Goal: Task Accomplishment & Management: Manage account settings

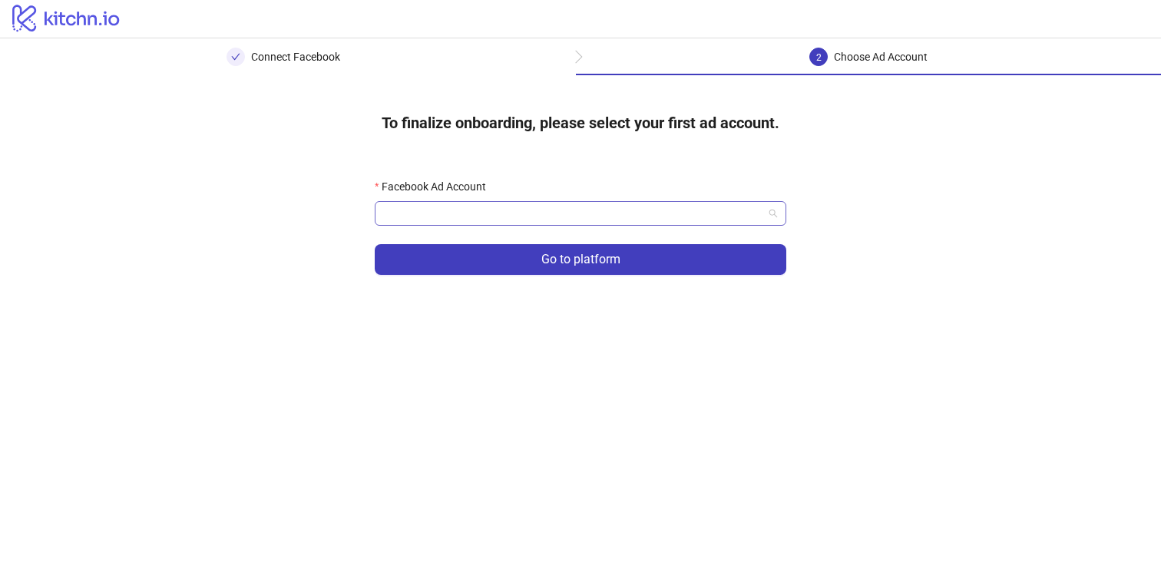
click at [606, 212] on input "Facebook Ad Account" at bounding box center [573, 213] width 379 height 23
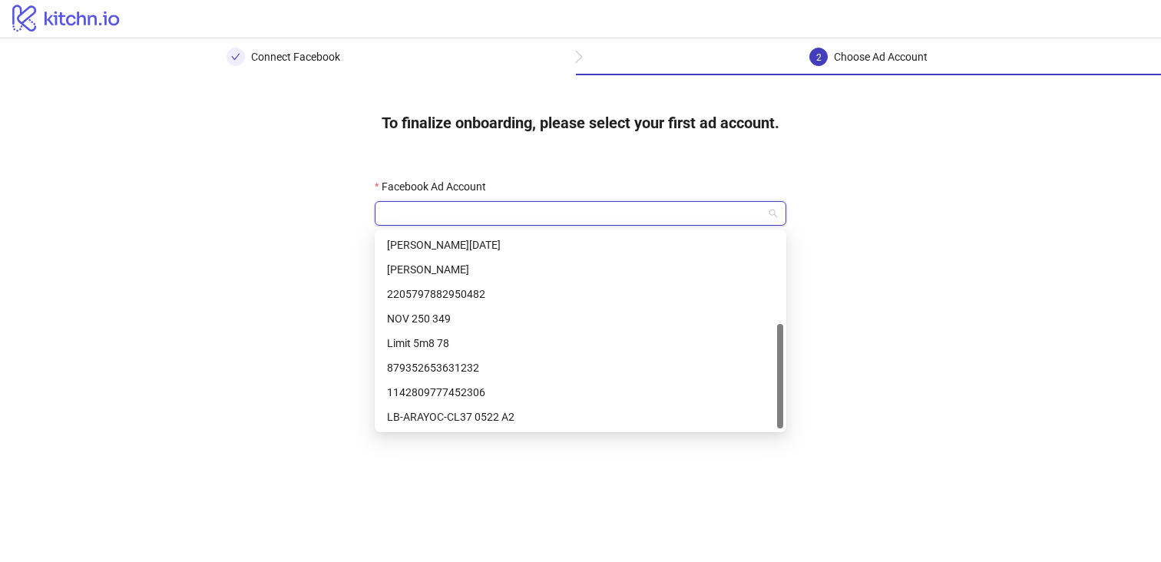
scroll to position [172, 0]
click at [604, 418] on div "LB-ARAYOC-CL37 0522 A1" at bounding box center [580, 417] width 387 height 17
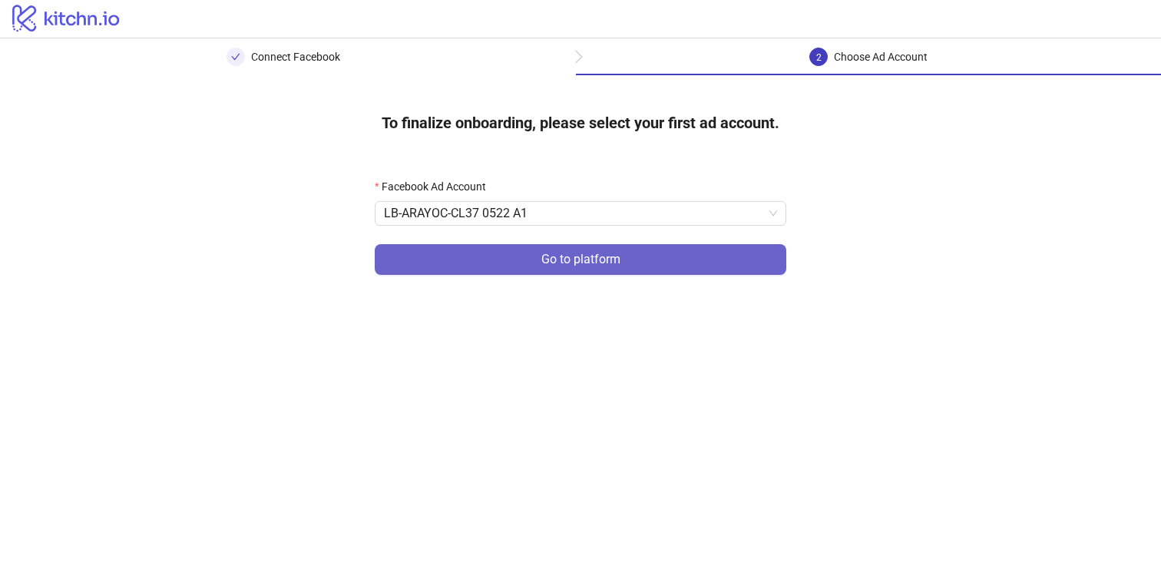
click at [561, 260] on span "Go to platform" at bounding box center [580, 260] width 79 height 14
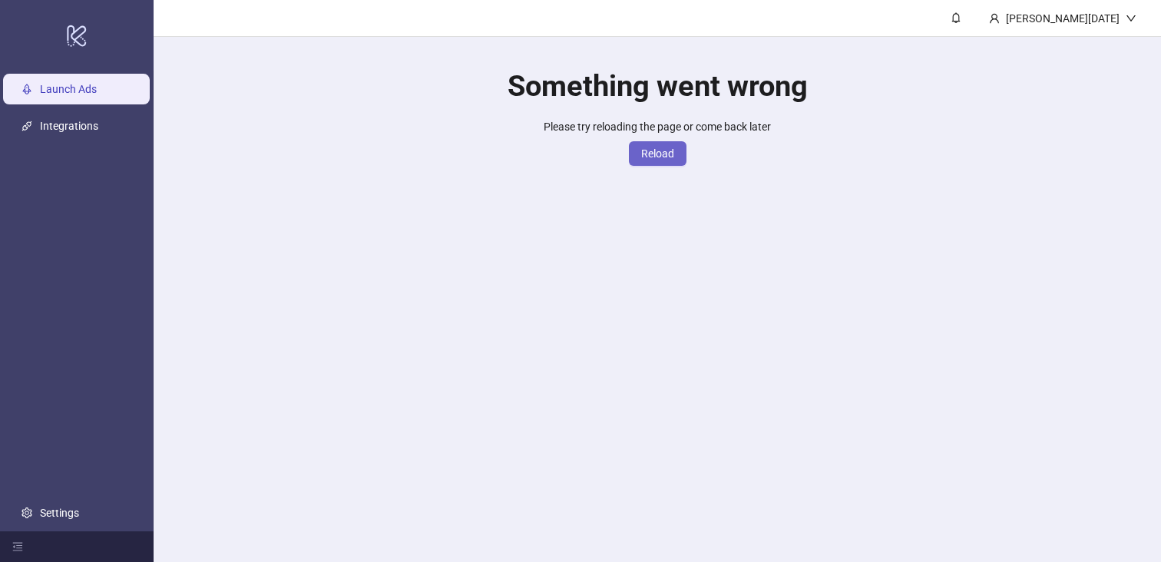
click at [648, 156] on span "Reload" at bounding box center [657, 153] width 33 height 12
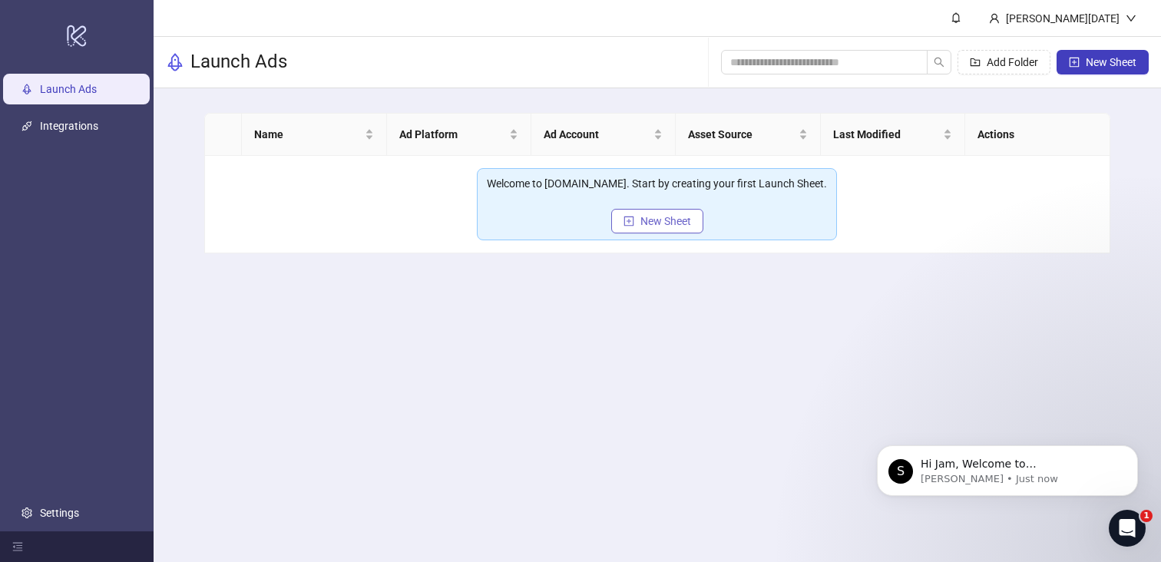
click at [657, 227] on span "New Sheet" at bounding box center [666, 221] width 51 height 12
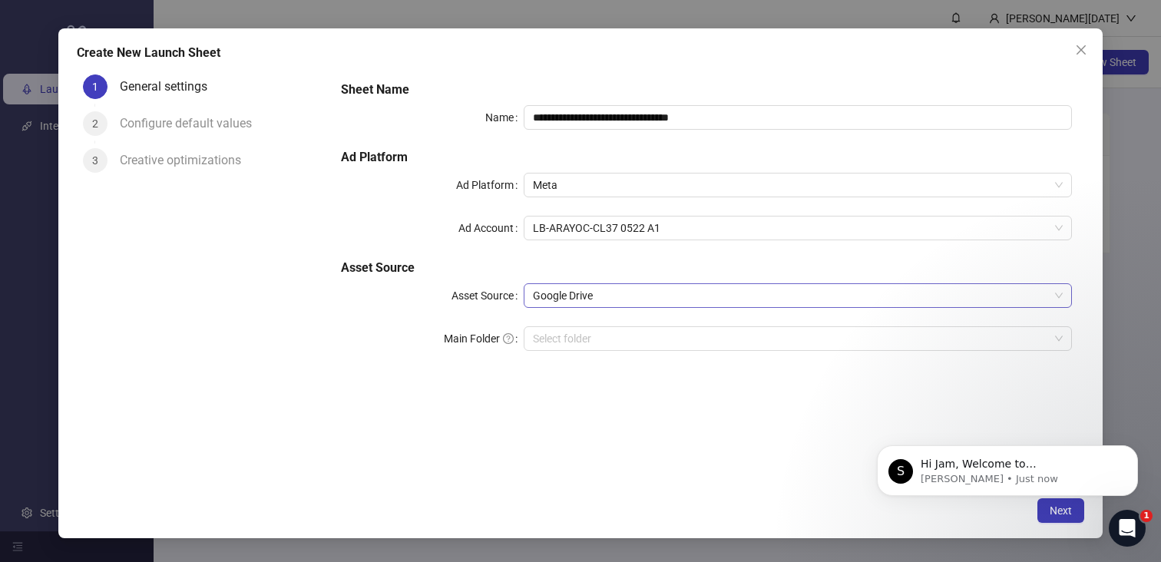
click at [651, 293] on span "Google Drive" at bounding box center [798, 295] width 530 height 23
click at [650, 293] on span "Google Drive" at bounding box center [798, 295] width 530 height 23
click at [648, 335] on input "Main Folder" at bounding box center [791, 338] width 516 height 23
click at [1075, 59] on button "Close" at bounding box center [1081, 50] width 25 height 25
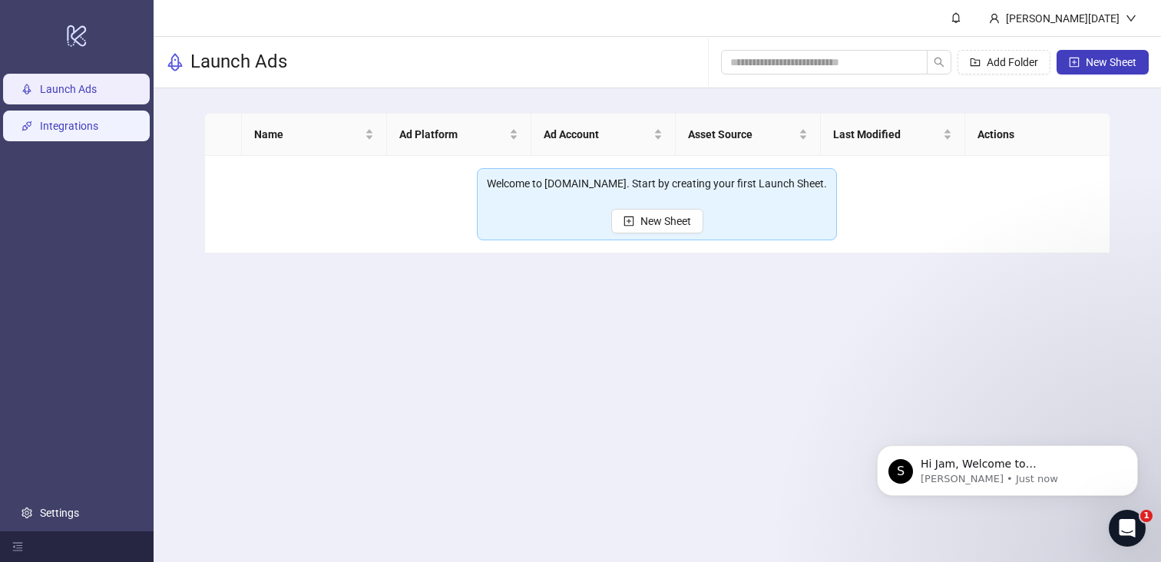
click at [98, 120] on link "Integrations" at bounding box center [69, 126] width 58 height 12
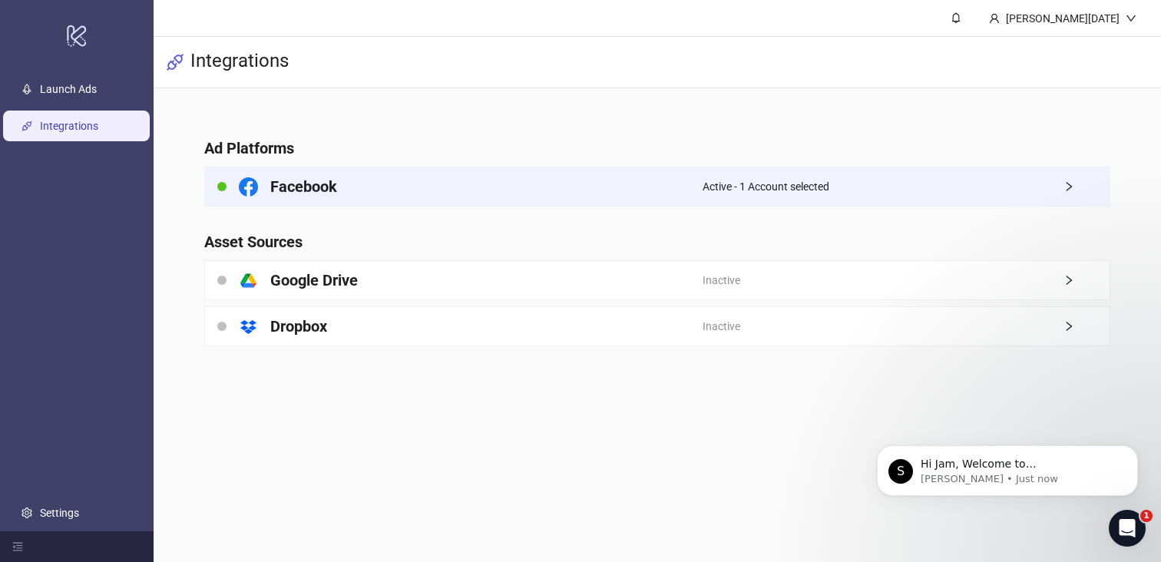
click at [734, 174] on div "Active - 1 Account selected" at bounding box center [906, 186] width 407 height 38
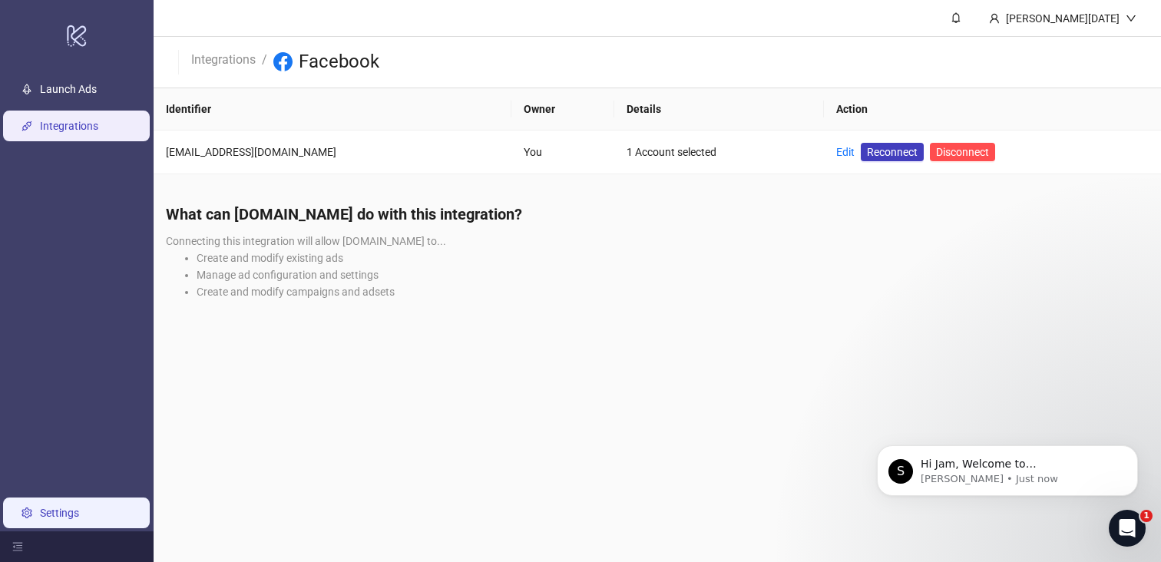
click at [79, 519] on link "Settings" at bounding box center [59, 513] width 39 height 12
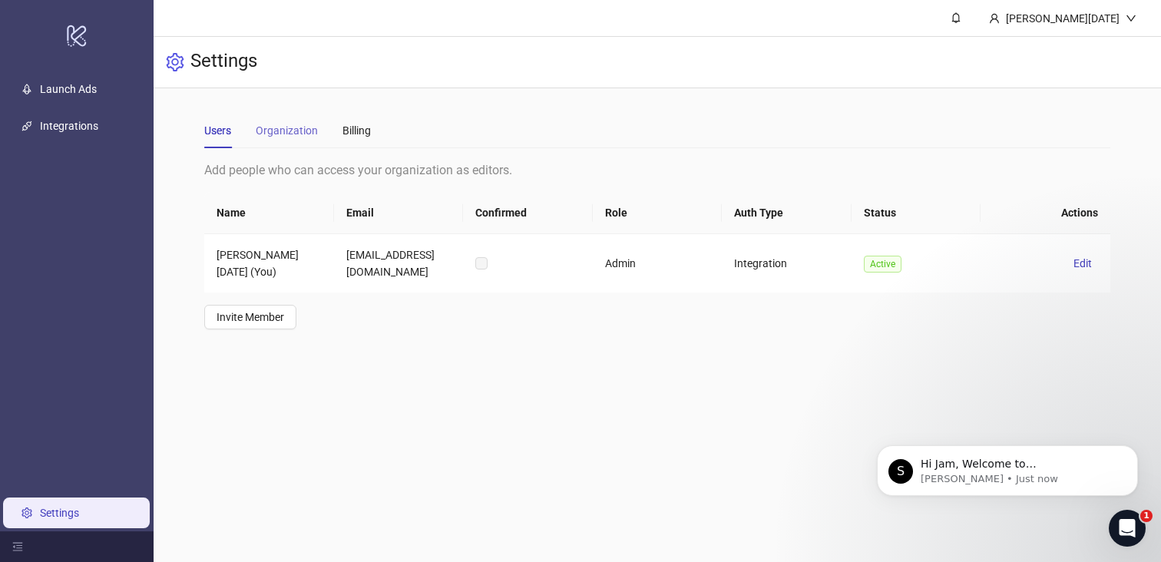
click at [294, 121] on div "Organization" at bounding box center [287, 130] width 62 height 35
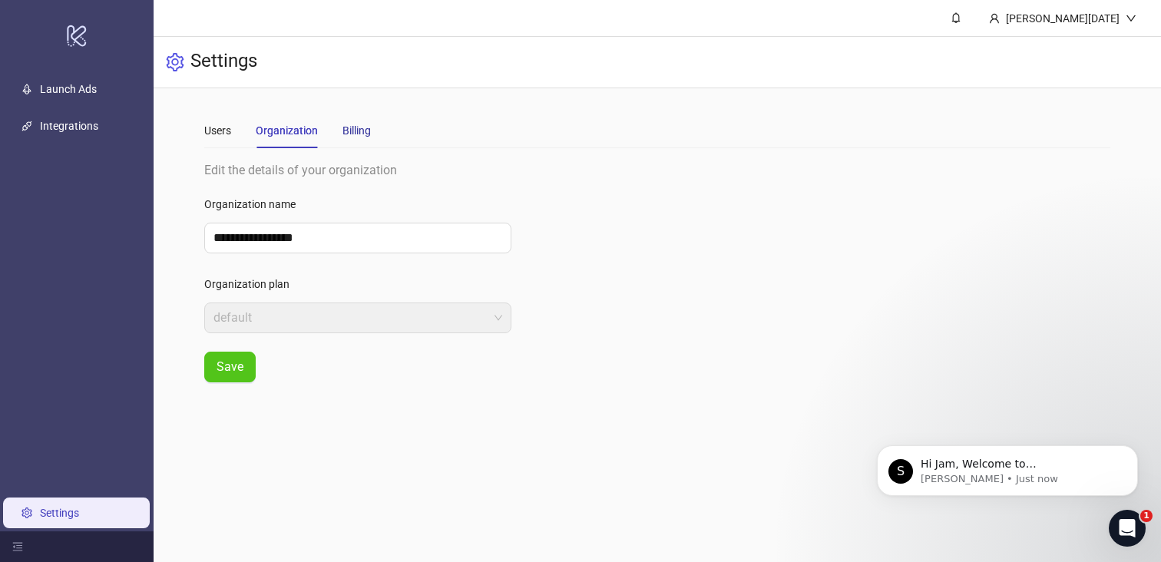
click at [369, 137] on div "Billing" at bounding box center [357, 130] width 28 height 17
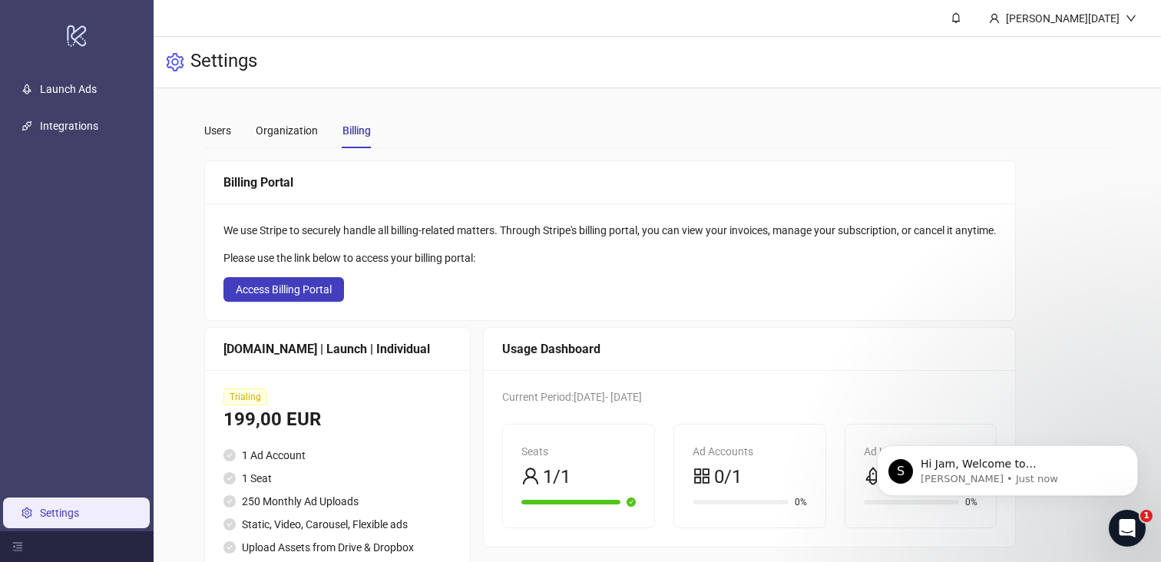
scroll to position [95, 0]
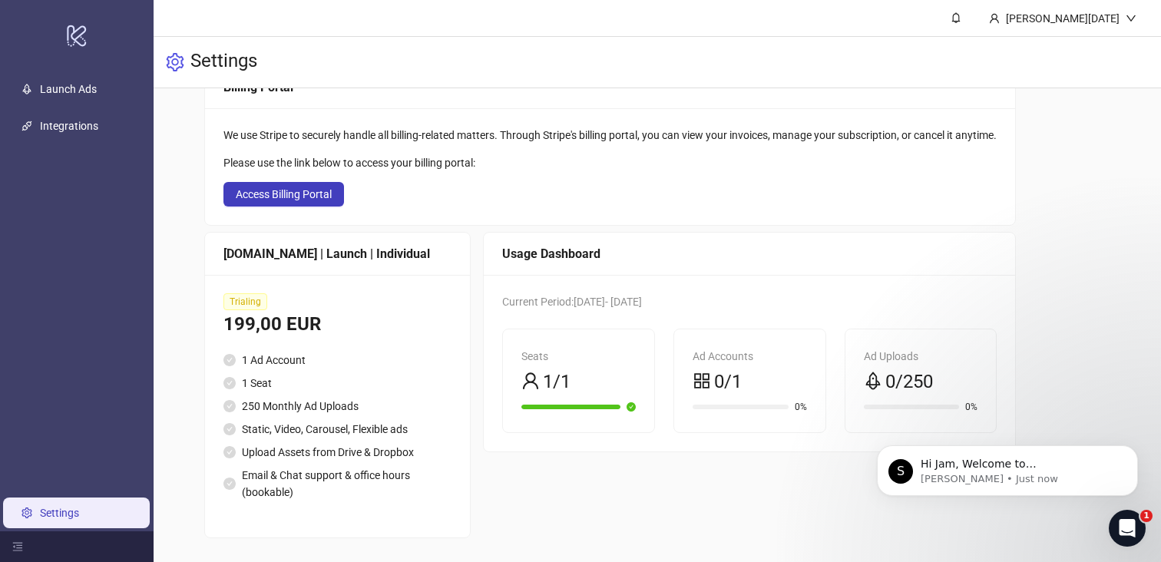
click at [396, 369] on ul "1 Ad Account 1 Seat 250 Monthly Ad Uploads Static, Video, Carousel, Flexible ad…" at bounding box center [338, 426] width 228 height 149
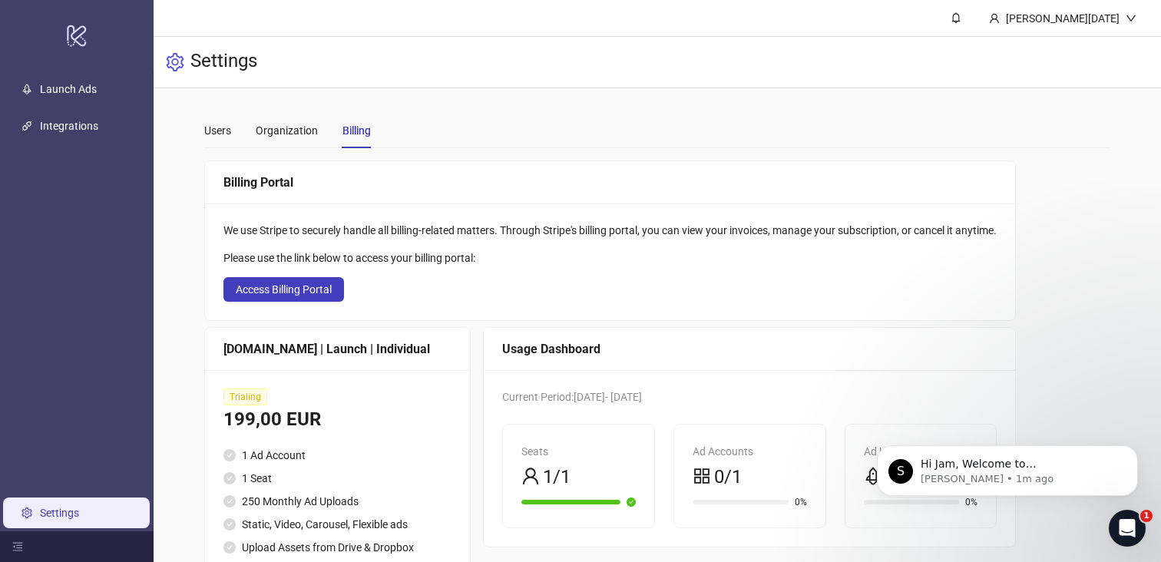
click at [77, 512] on link "Settings" at bounding box center [59, 513] width 39 height 12
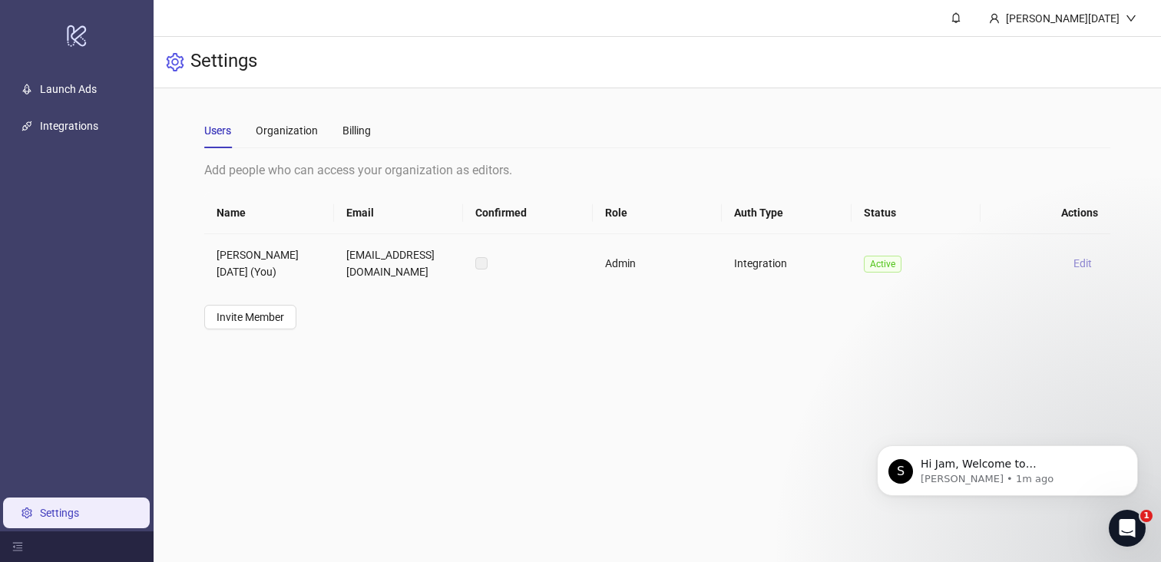
click at [1078, 261] on span "Edit" at bounding box center [1083, 263] width 18 height 12
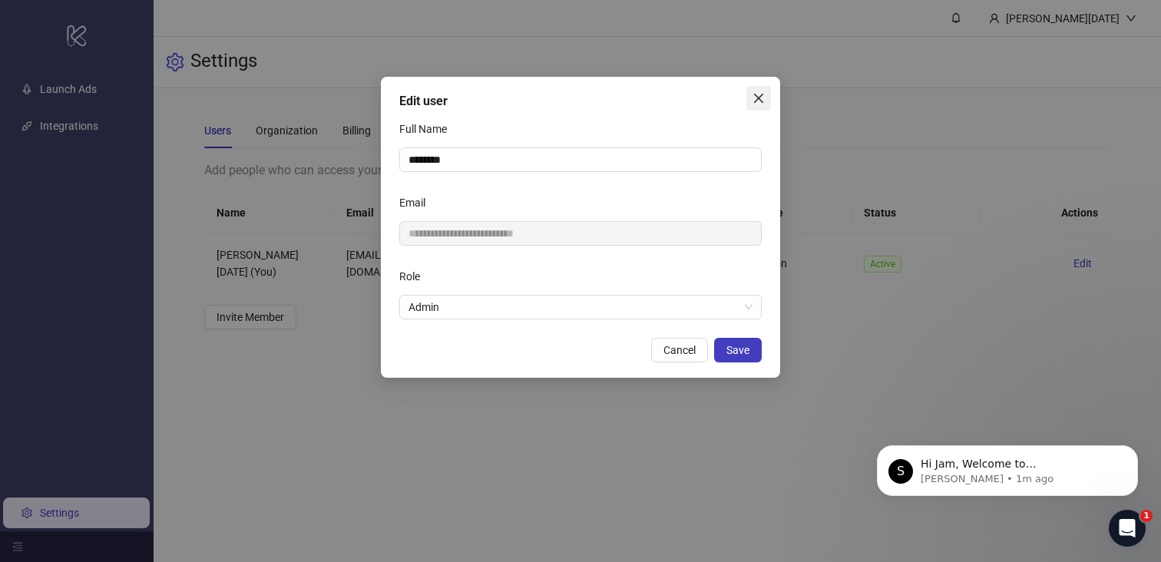
click at [768, 101] on span "Close" at bounding box center [759, 98] width 25 height 12
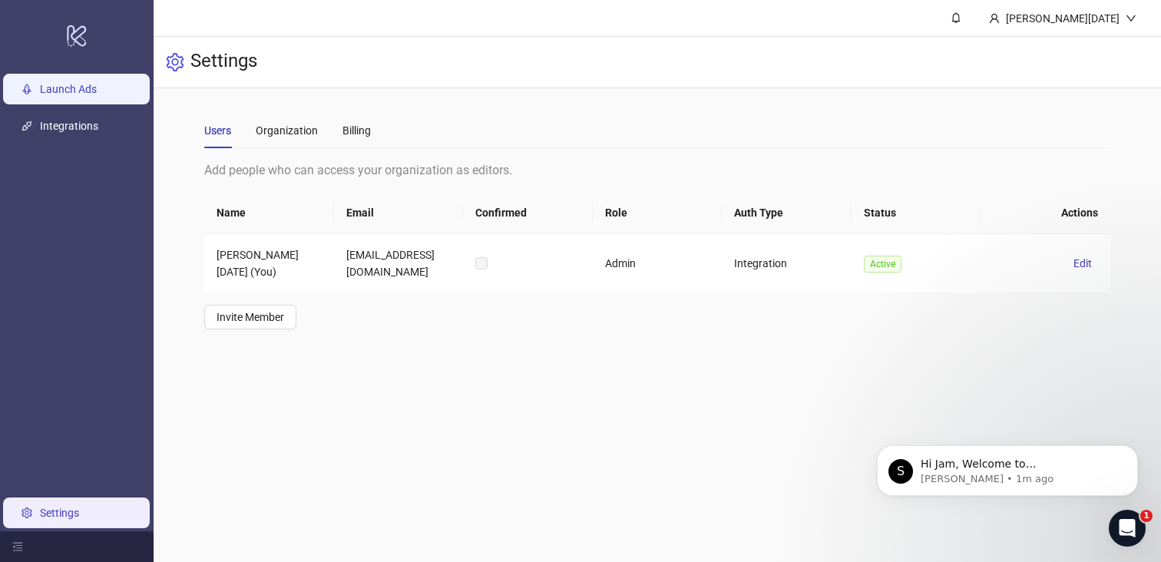
click at [97, 90] on link "Launch Ads" at bounding box center [68, 89] width 57 height 12
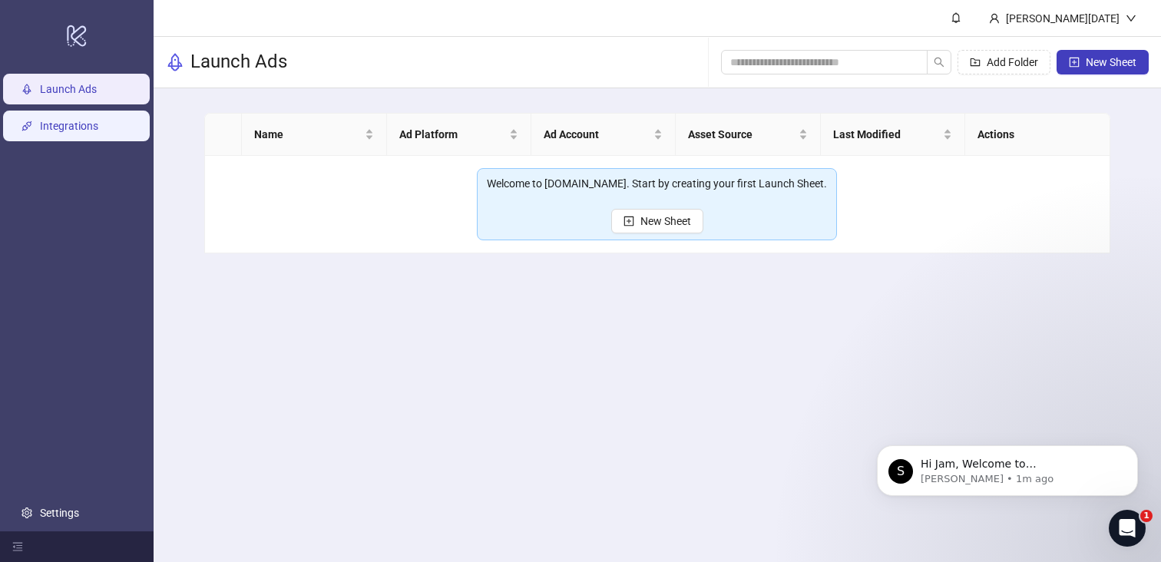
click at [88, 128] on link "Integrations" at bounding box center [69, 126] width 58 height 12
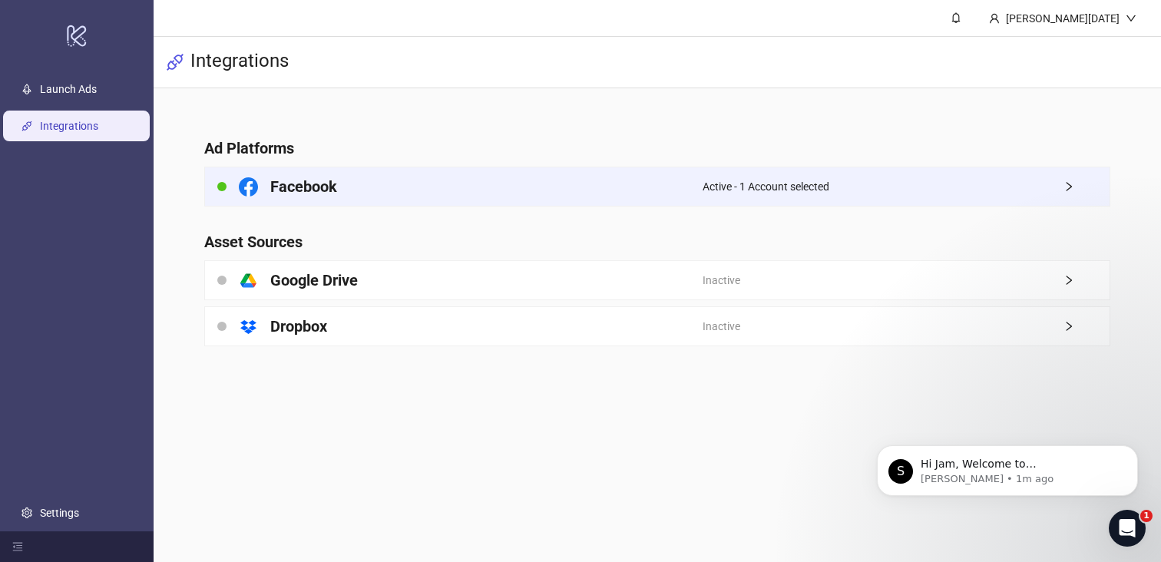
click at [900, 200] on div "Active - 1 Account selected" at bounding box center [906, 186] width 407 height 38
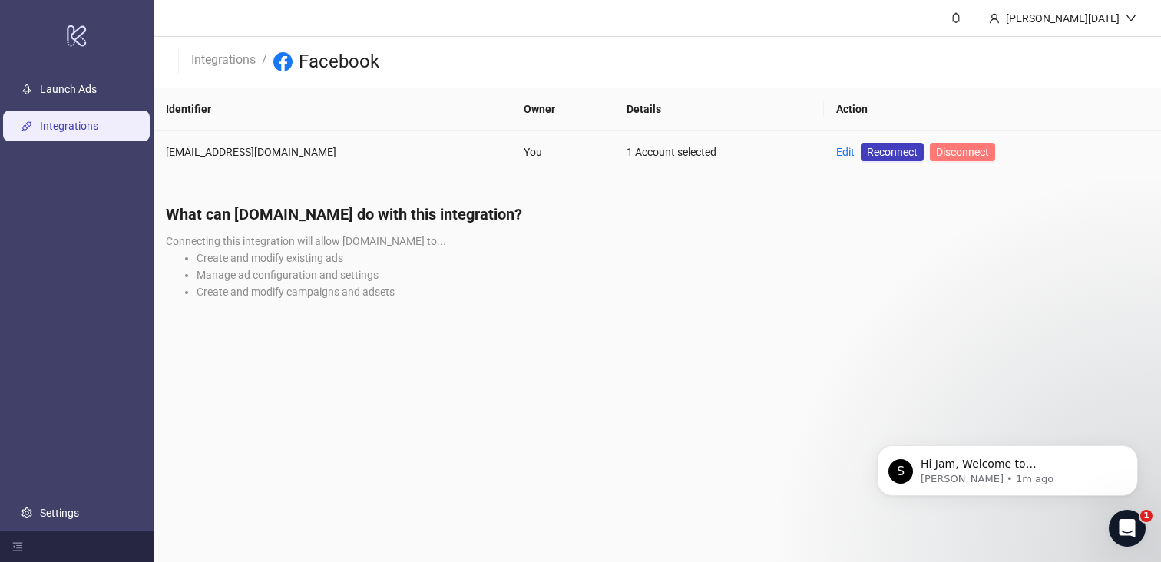
click at [972, 155] on span "Disconnect" at bounding box center [962, 152] width 53 height 12
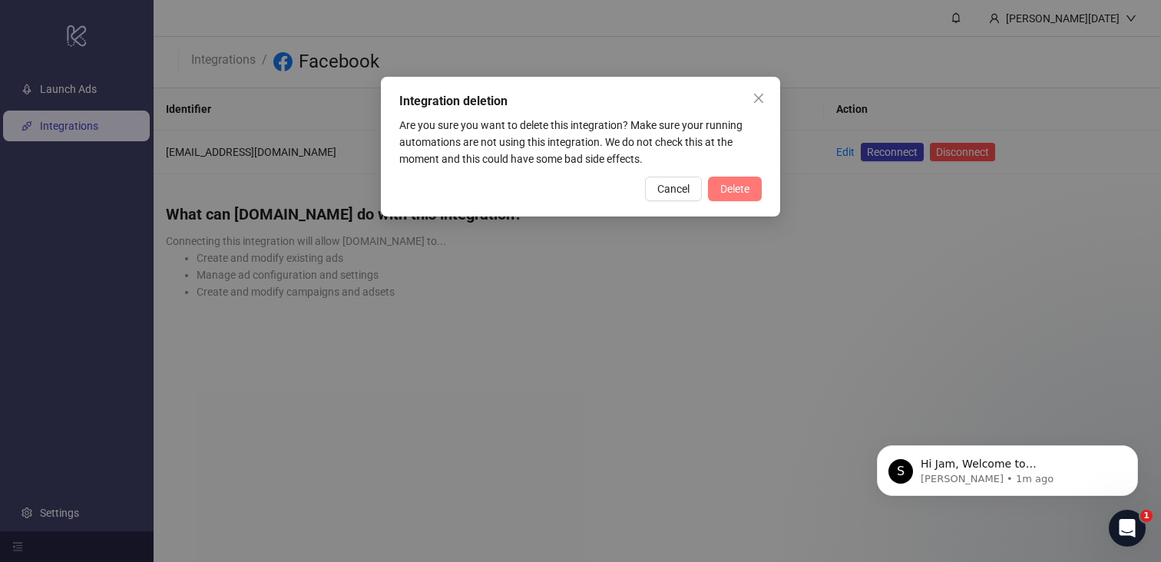
click at [747, 186] on span "Delete" at bounding box center [734, 189] width 29 height 12
